Goal: Task Accomplishment & Management: Manage account settings

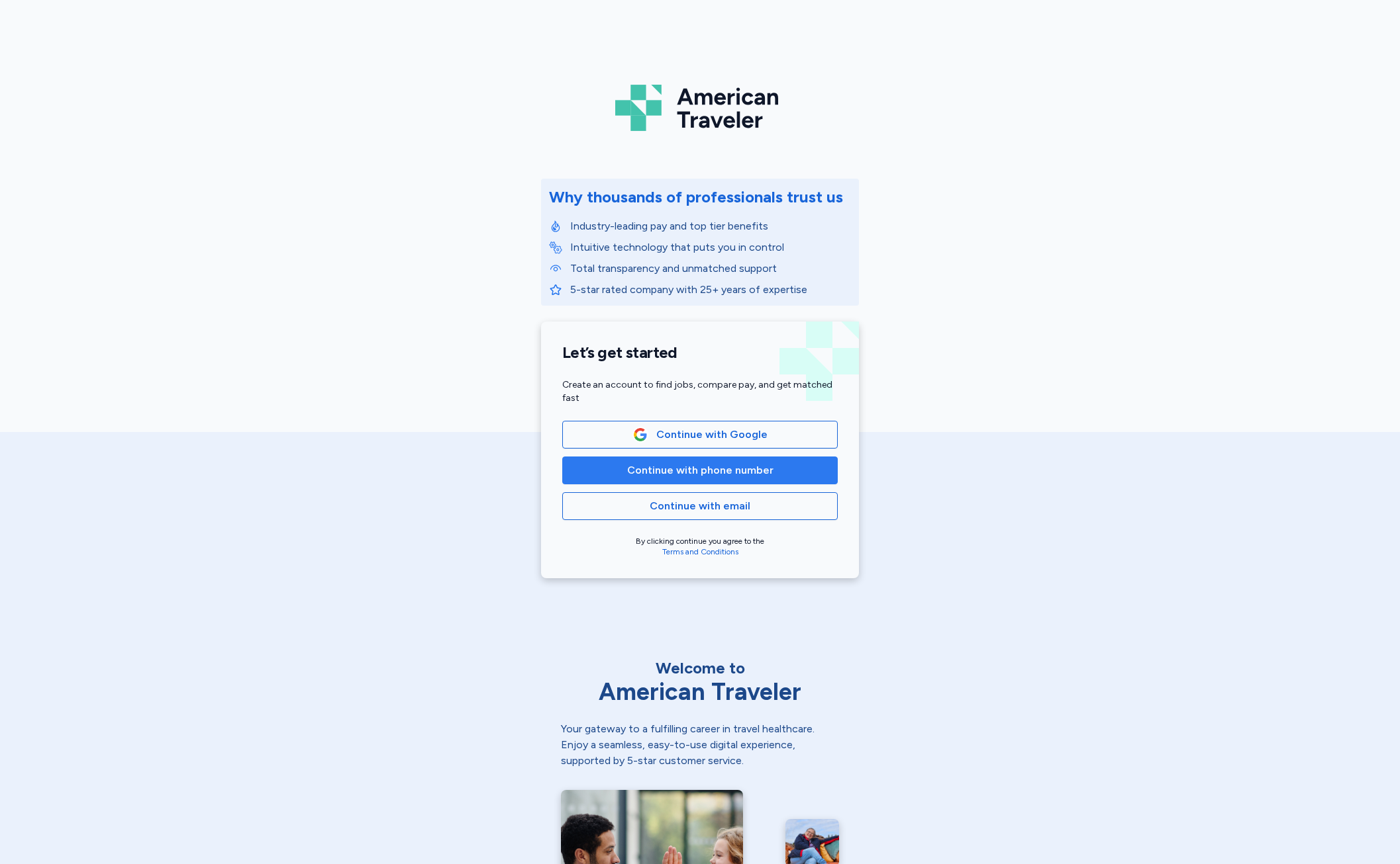
click at [640, 468] on span "Continue with phone number" at bounding box center [700, 471] width 146 height 16
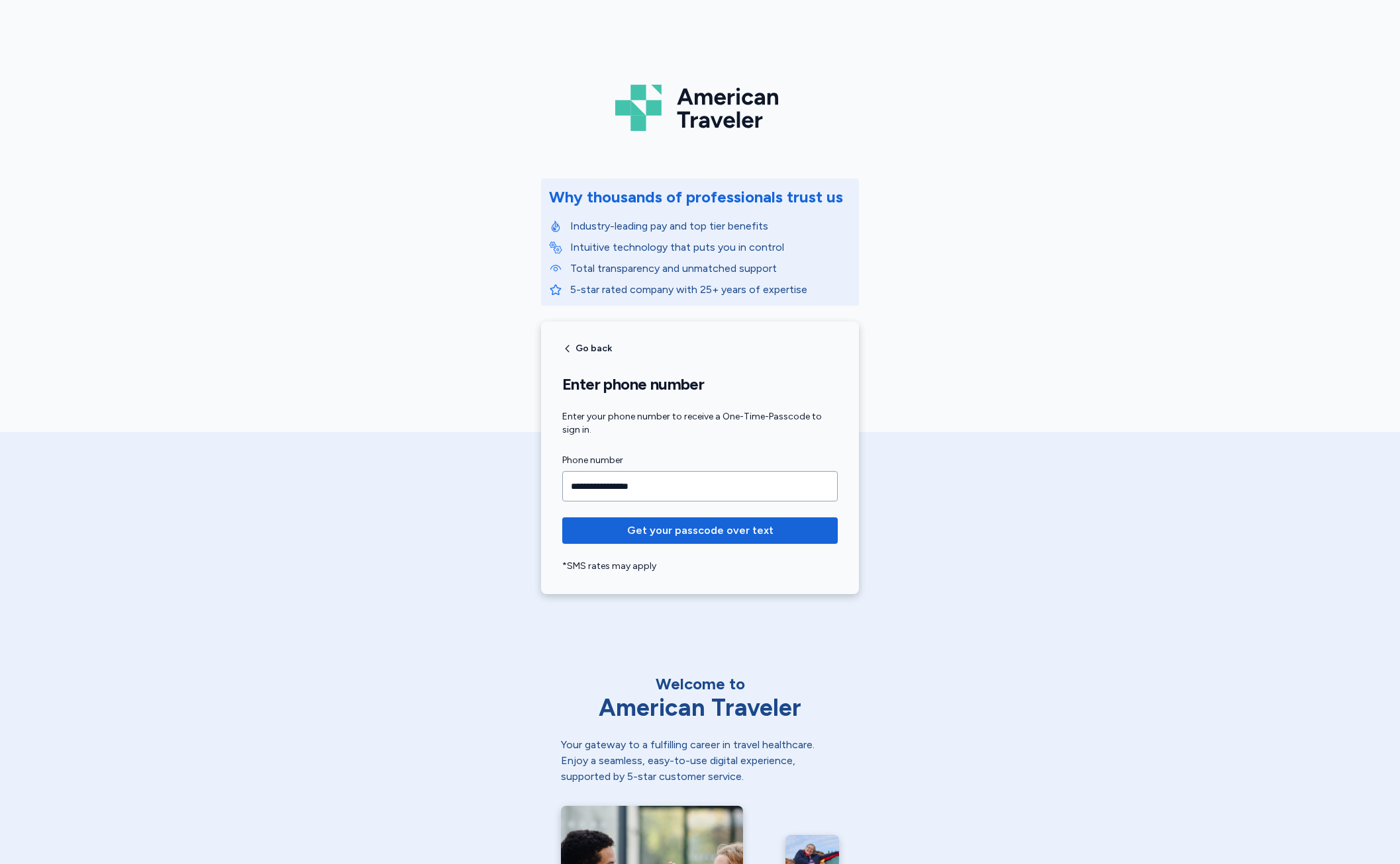
type input "**********"
click at [562, 518] on button "Get your passcode over text" at bounding box center [700, 531] width 276 height 26
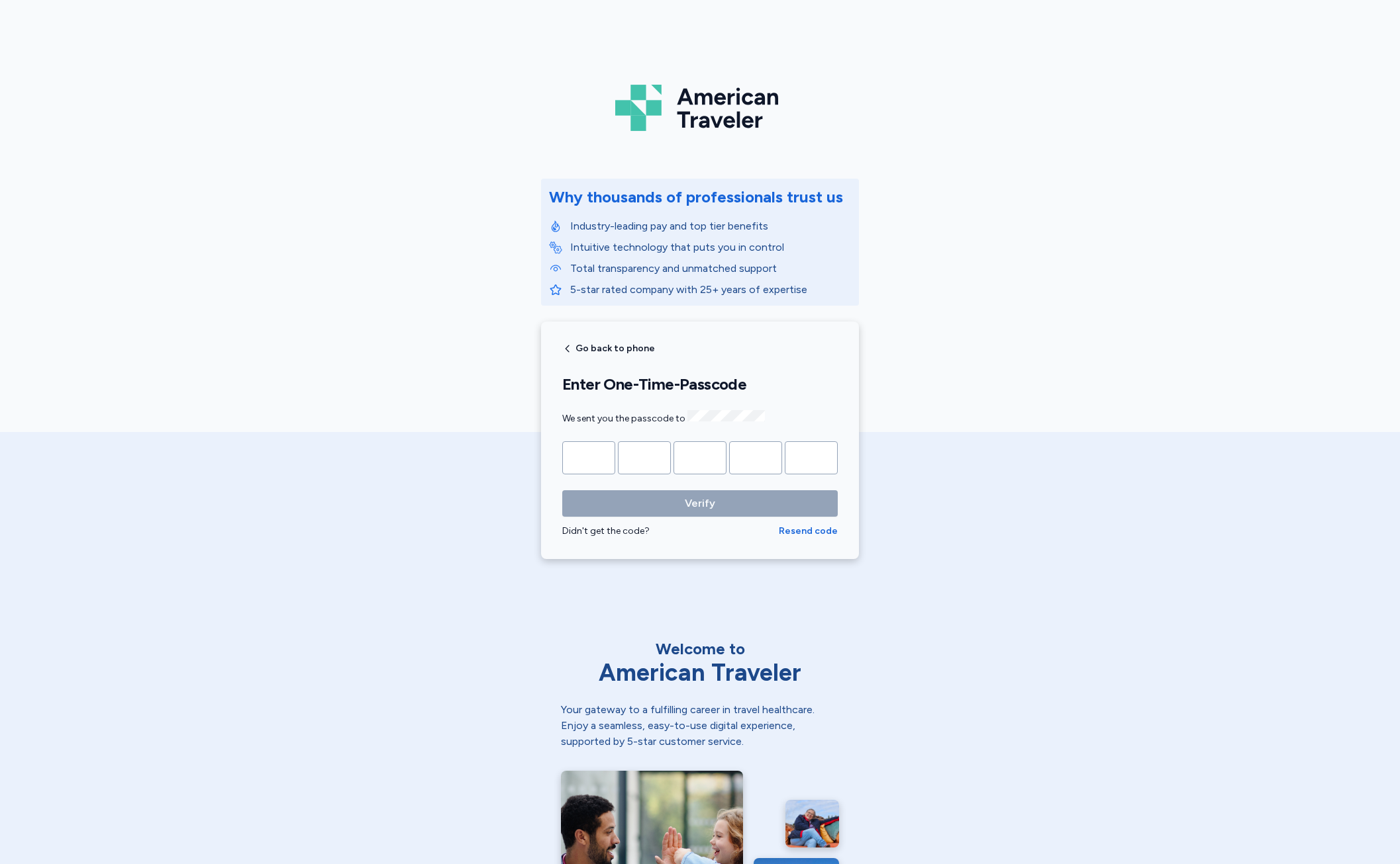
type input "*"
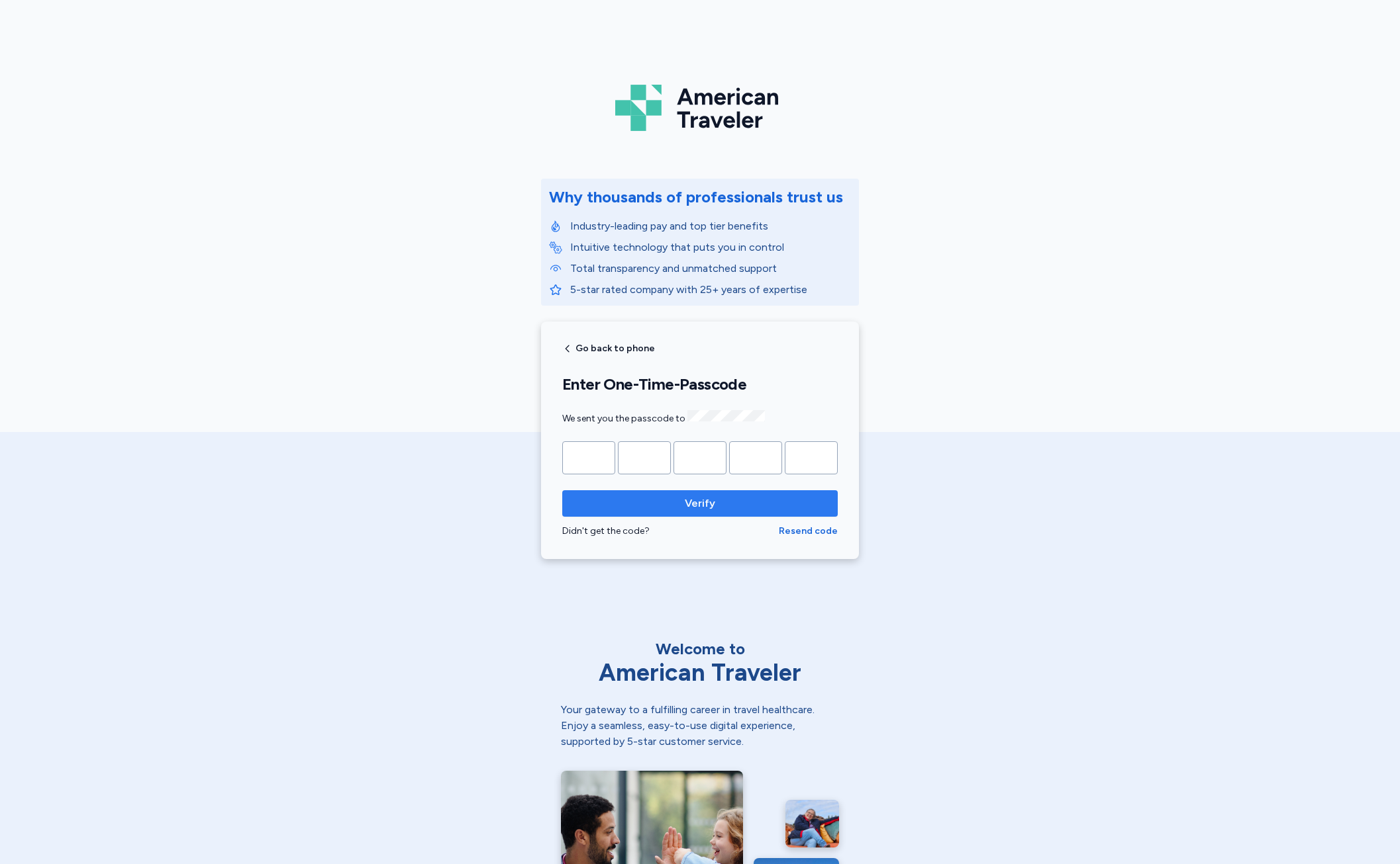
click at [620, 506] on span "Verify" at bounding box center [700, 504] width 254 height 16
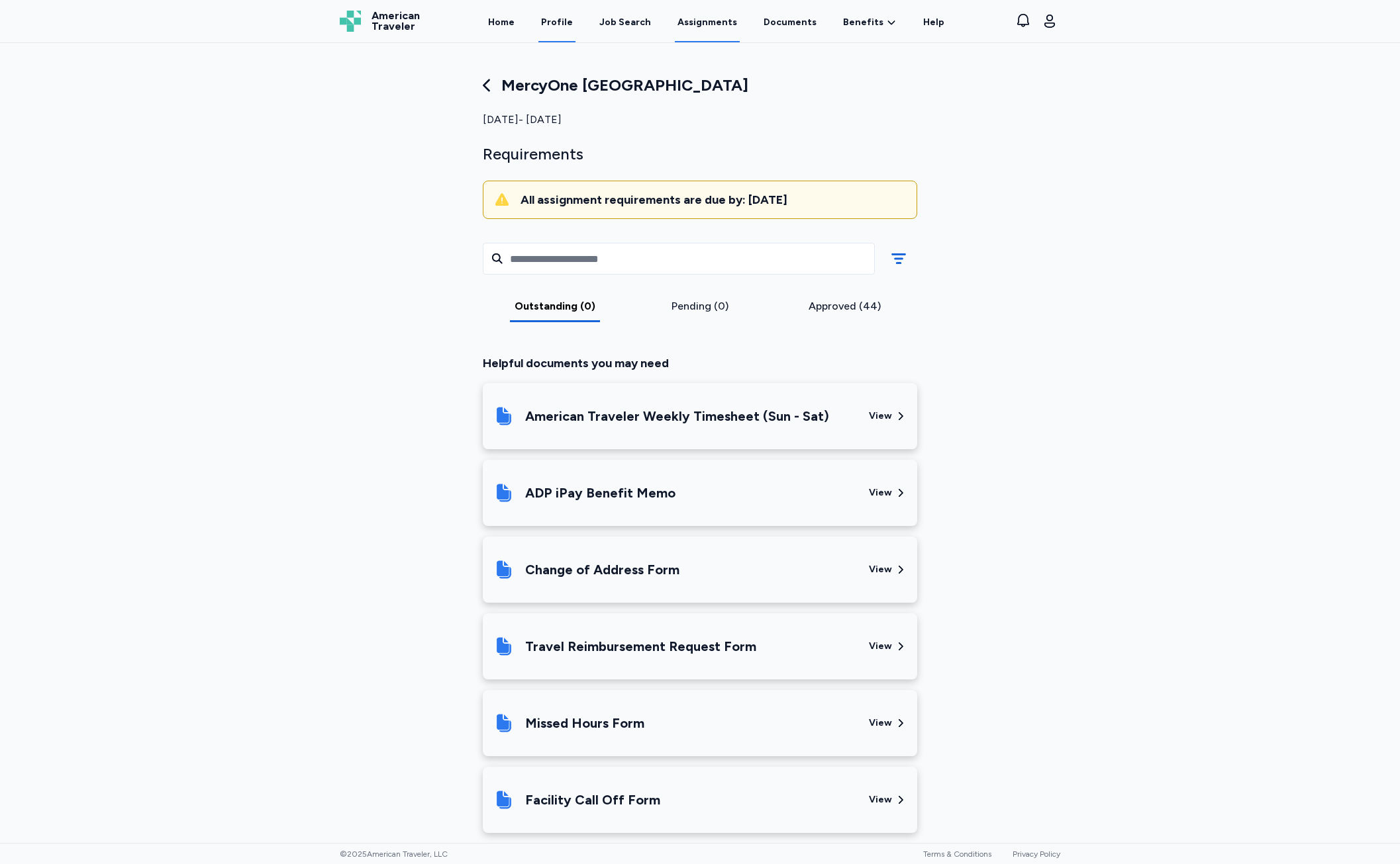
click at [563, 34] on link "Profile" at bounding box center [556, 22] width 37 height 41
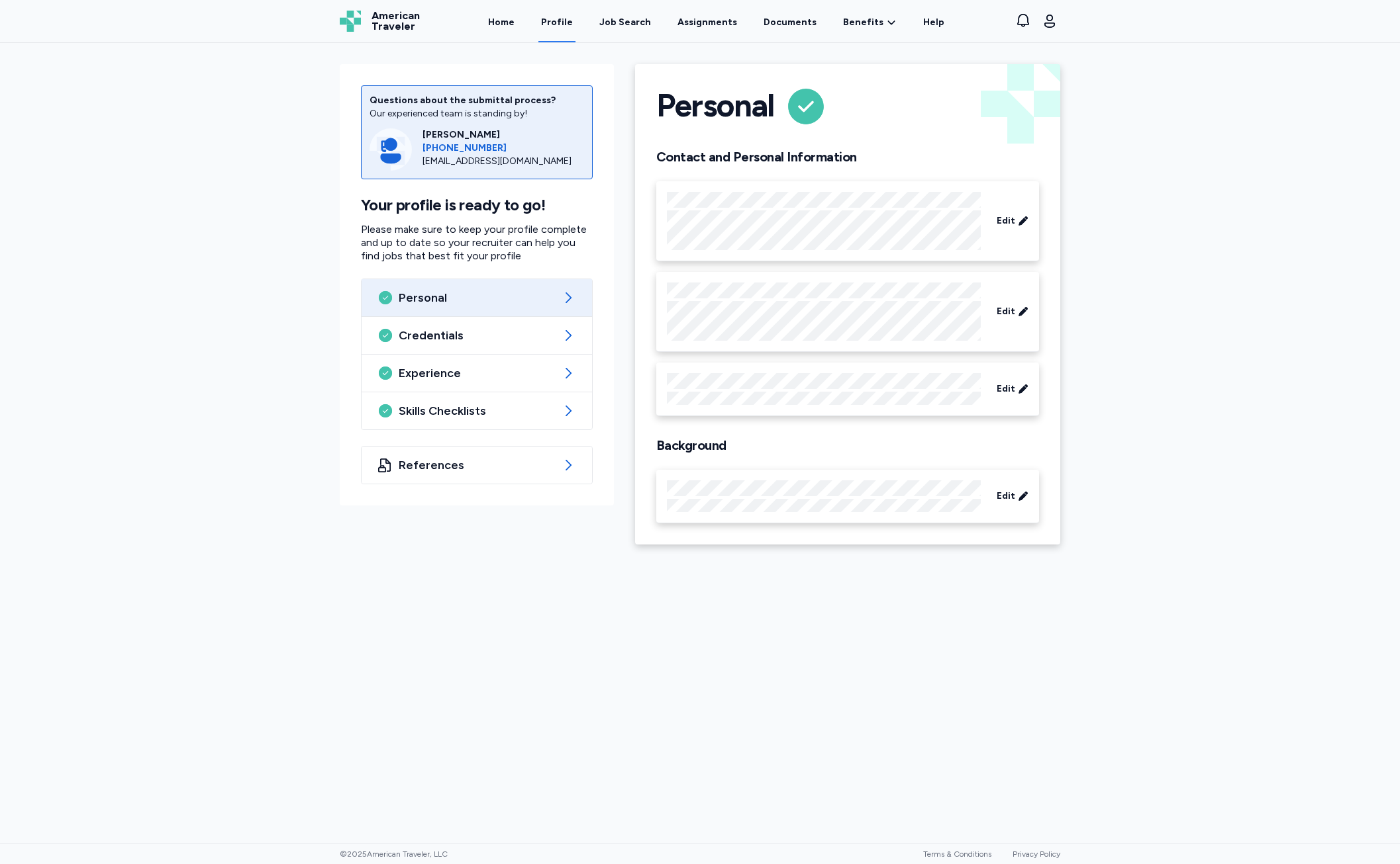
drag, startPoint x: 1103, startPoint y: 608, endPoint x: 1095, endPoint y: 613, distance: 9.4
click at [1103, 608] on div "Questions about the submittal process? Our experienced team is standing by! [PE…" at bounding box center [700, 443] width 1400 height 800
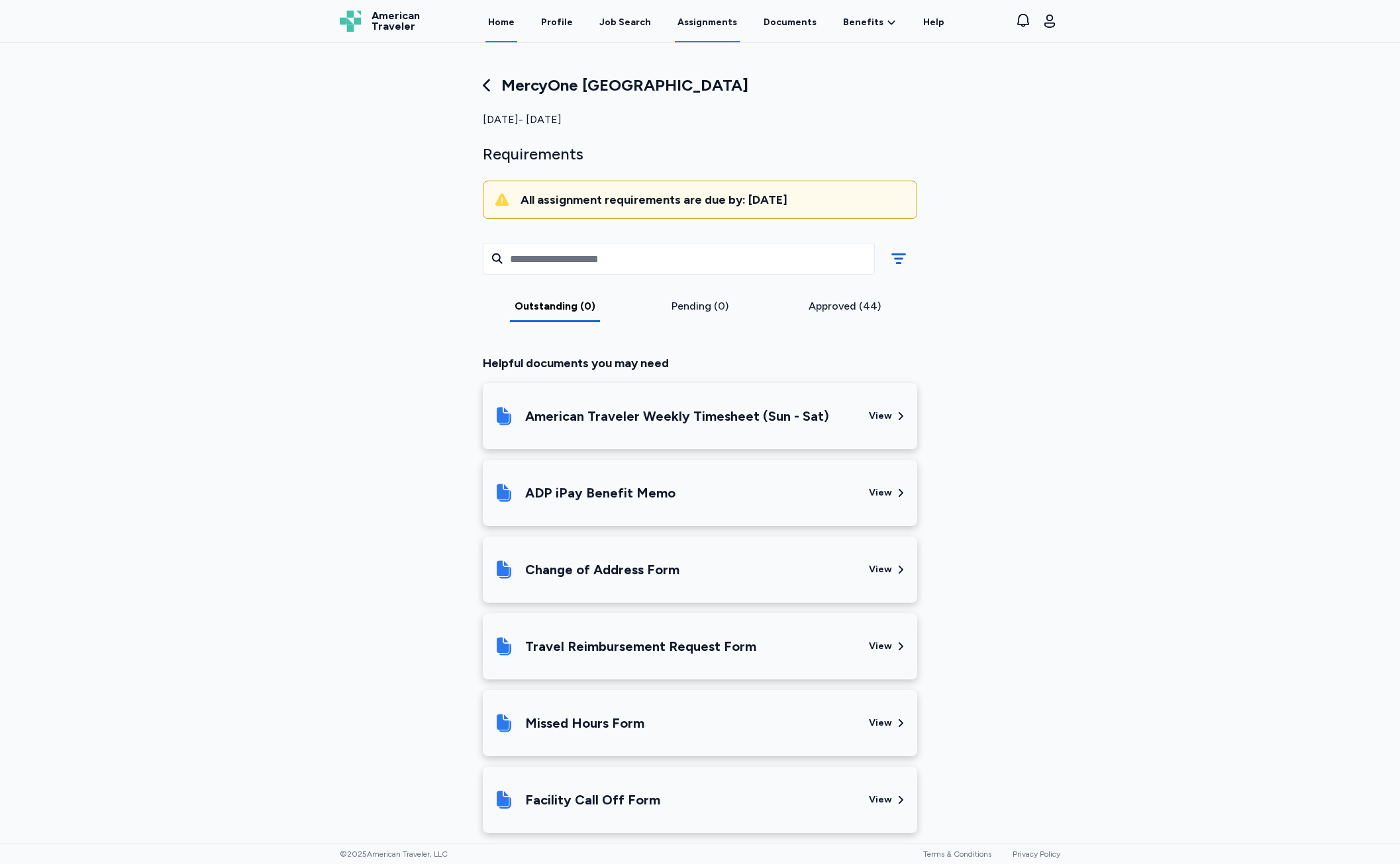
click at [517, 28] on link "Home" at bounding box center [501, 22] width 32 height 41
